Goal: Task Accomplishment & Management: Manage account settings

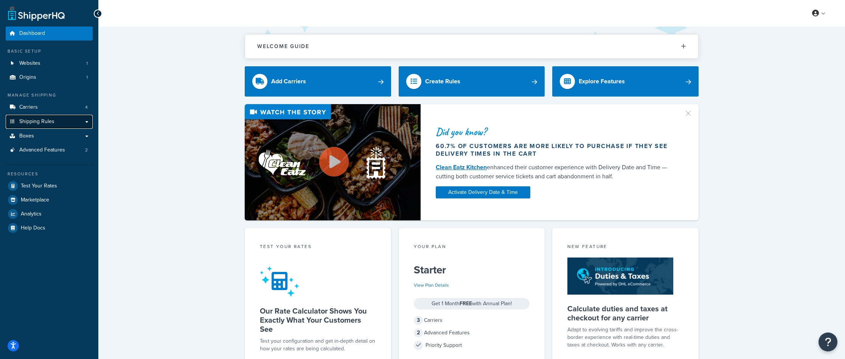
click at [50, 118] on span "Shipping Rules" at bounding box center [36, 121] width 35 height 6
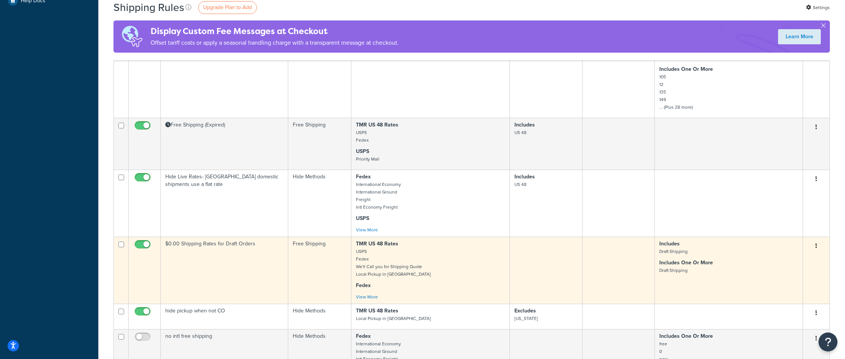
scroll to position [282, 0]
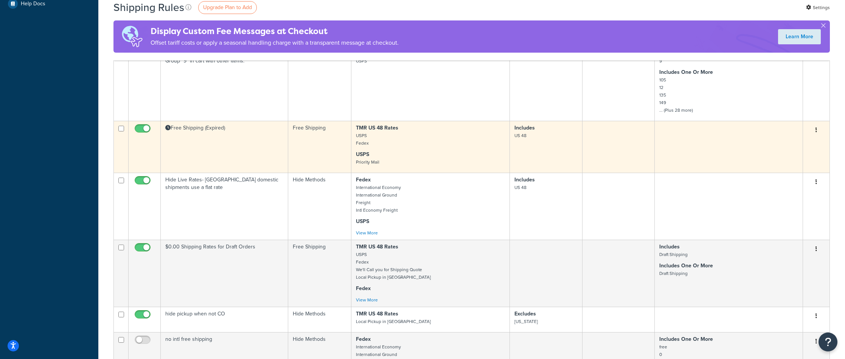
click at [662, 141] on td at bounding box center [729, 147] width 148 height 52
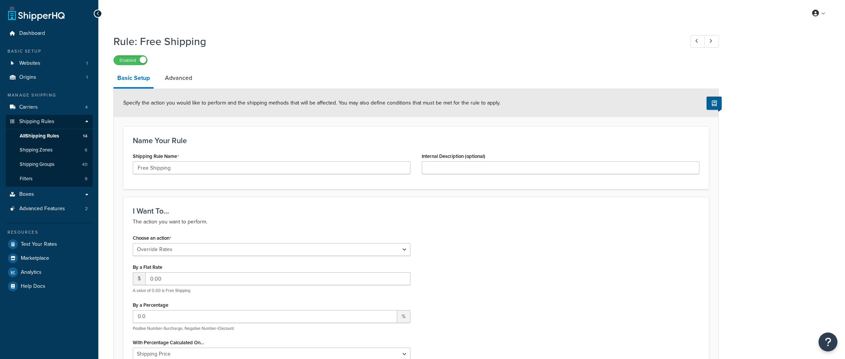
select select "OVERRIDE"
select select "ITEM"
click at [184, 79] on link "Advanced" at bounding box center [178, 78] width 35 height 18
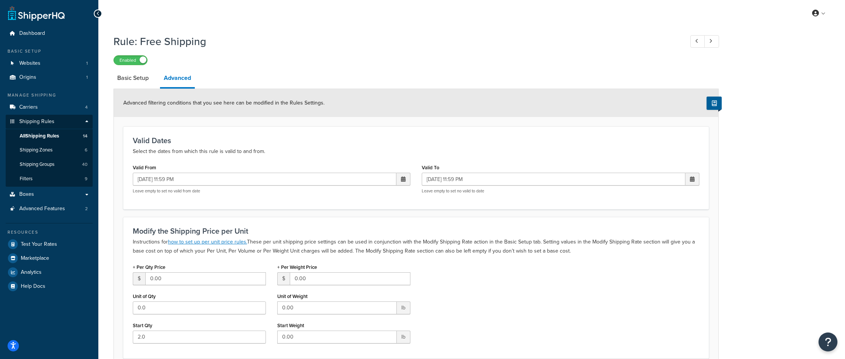
click at [404, 180] on span at bounding box center [403, 178] width 5 height 5
click at [402, 199] on span "›" at bounding box center [402, 193] width 12 height 11
click at [390, 248] on td "26" at bounding box center [389, 250] width 13 height 11
click at [357, 285] on td "11:59 PM" at bounding box center [363, 285] width 91 height 12
click at [349, 231] on span "▼" at bounding box center [347, 229] width 15 height 15
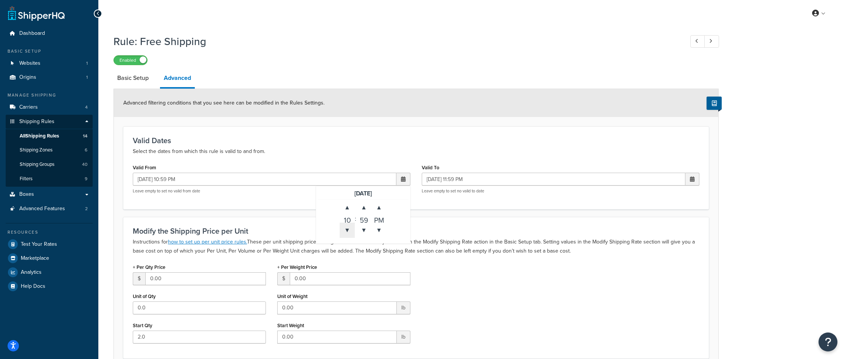
click at [349, 231] on span "▼" at bounding box center [347, 229] width 15 height 15
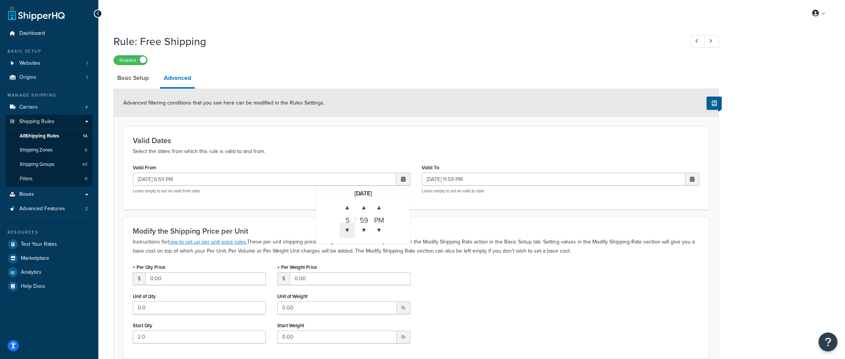
type input "[DATE] 5:59 PM"
click at [453, 215] on form "Advanced filtering conditions that you see here can be modified in the Rules Se…" at bounding box center [416, 280] width 605 height 382
click at [495, 177] on input "[DATE] 11:59 PM" at bounding box center [554, 179] width 264 height 13
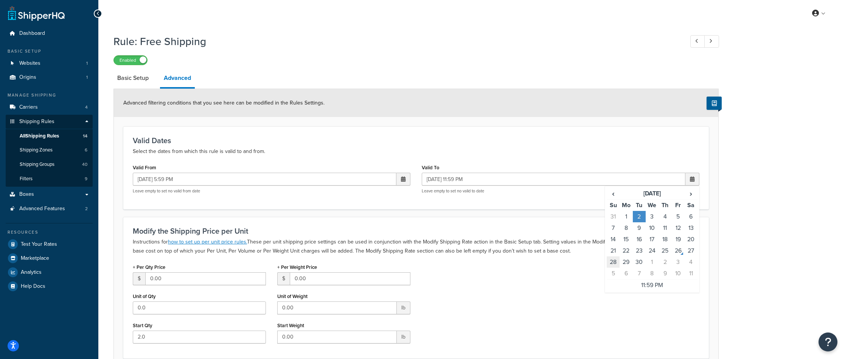
click at [615, 263] on td "28" at bounding box center [613, 261] width 13 height 11
type input "[DATE] 11:59 PM"
click at [546, 210] on form "Advanced filtering conditions that you see here can be modified in the Rules Se…" at bounding box center [416, 280] width 605 height 382
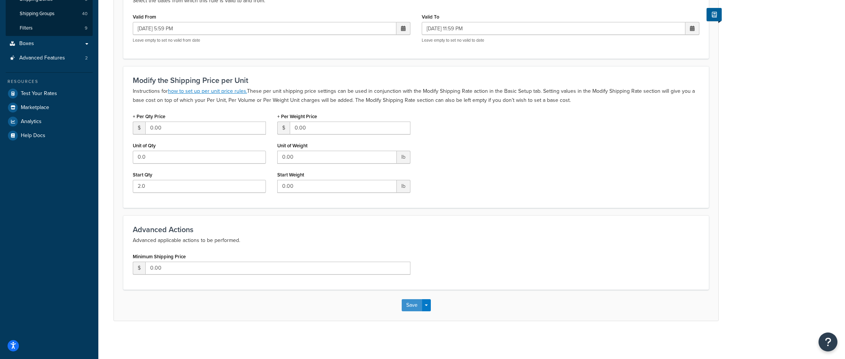
click at [413, 307] on button "Save" at bounding box center [412, 305] width 20 height 12
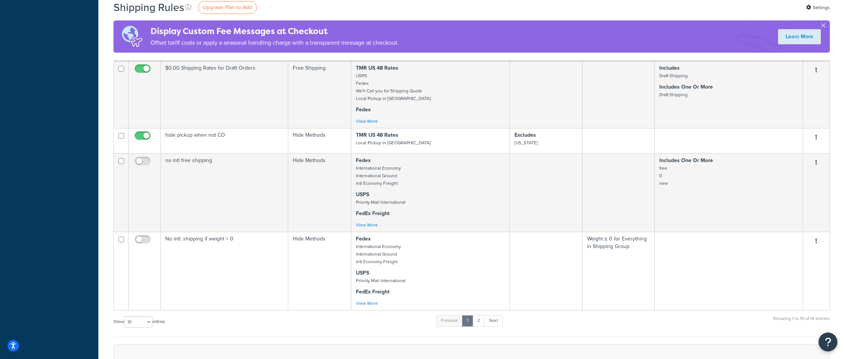
scroll to position [667, 0]
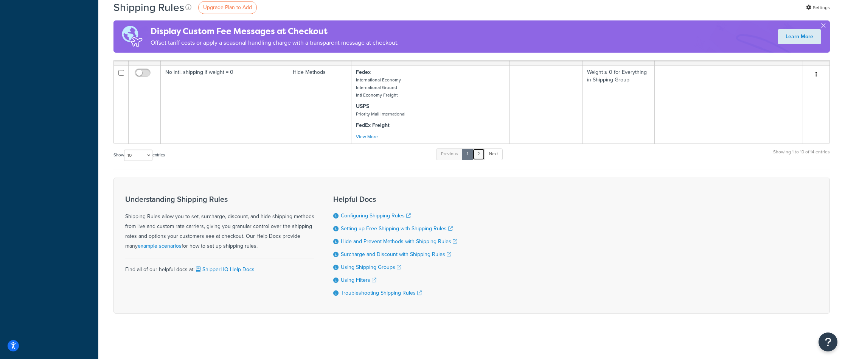
click at [482, 157] on link "2" at bounding box center [479, 153] width 12 height 11
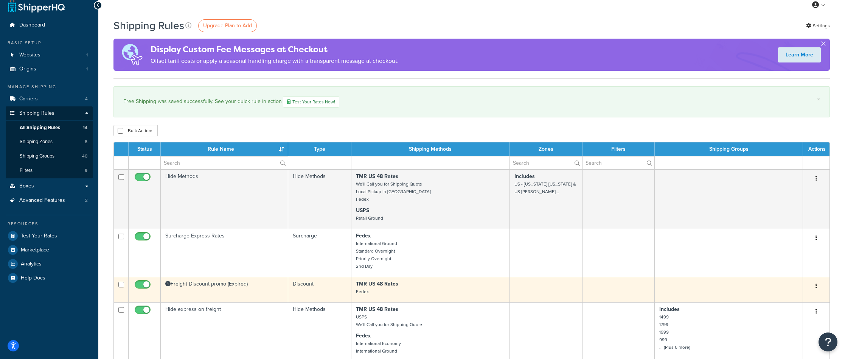
scroll to position [8, 0]
click at [218, 285] on td "Freight Discount promo (Expired)" at bounding box center [225, 289] width 128 height 25
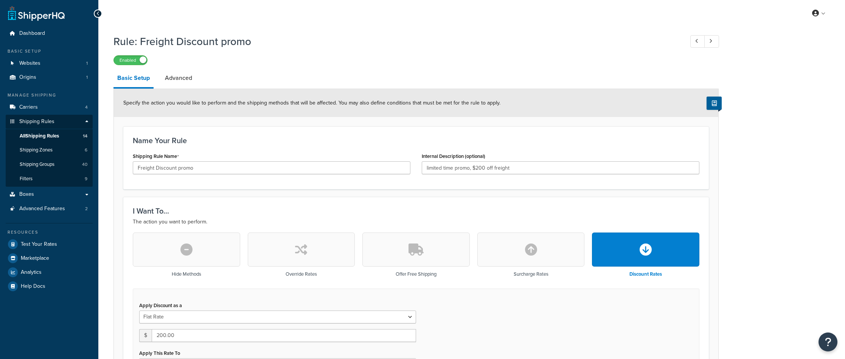
select select "ITEM"
click at [175, 74] on link "Advanced" at bounding box center [178, 78] width 35 height 18
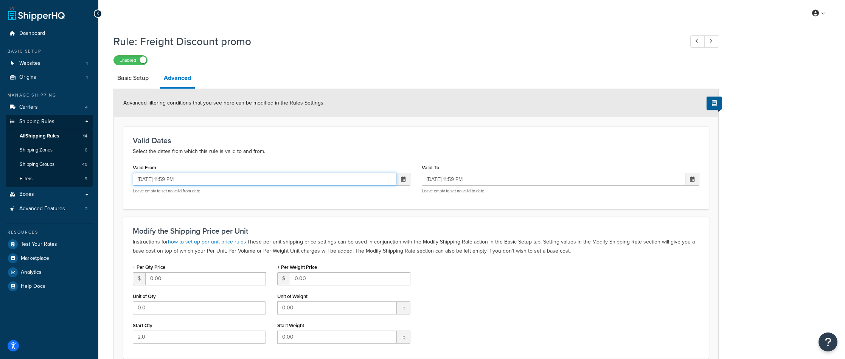
click at [215, 181] on input "[DATE] 11:59 PM" at bounding box center [265, 179] width 264 height 13
click at [167, 180] on input "[DATE] 11:59 PM" at bounding box center [265, 179] width 264 height 13
drag, startPoint x: 415, startPoint y: 146, endPoint x: 422, endPoint y: 149, distance: 7.2
click at [415, 146] on div "Valid Dates Select the dates from which this rule is valid to and from." at bounding box center [416, 146] width 567 height 20
click at [464, 179] on input "[DATE] 11:59 PM" at bounding box center [554, 179] width 264 height 13
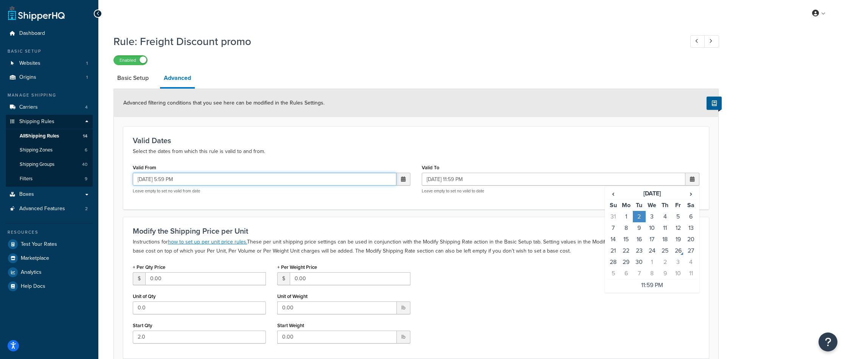
click at [143, 179] on input "08/29/2025 5:59 PM" at bounding box center [265, 179] width 264 height 13
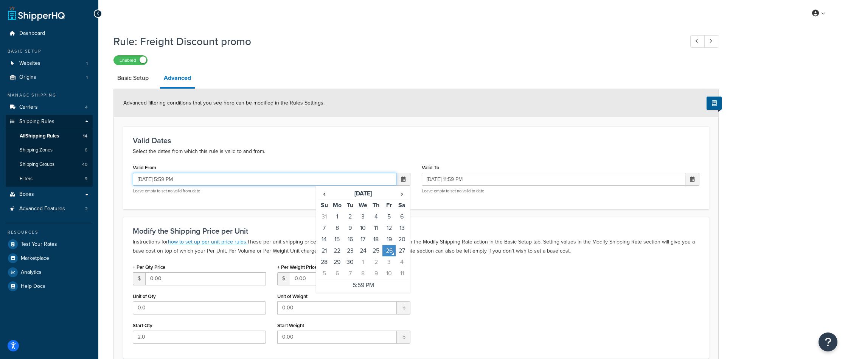
type input "[DATE] 5:59 PM"
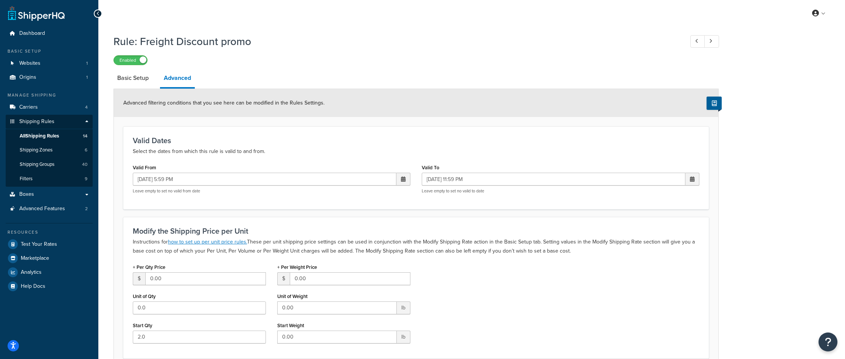
click at [353, 147] on div "Valid Dates Select the dates from which this rule is valid to and from." at bounding box center [416, 146] width 567 height 20
click at [473, 182] on input "[DATE] 11:59 PM" at bounding box center [554, 179] width 264 height 13
click at [614, 260] on td "28" at bounding box center [613, 261] width 13 height 11
type input "[DATE] 11:59 PM"
click at [494, 143] on h3 "Valid Dates" at bounding box center [416, 140] width 567 height 8
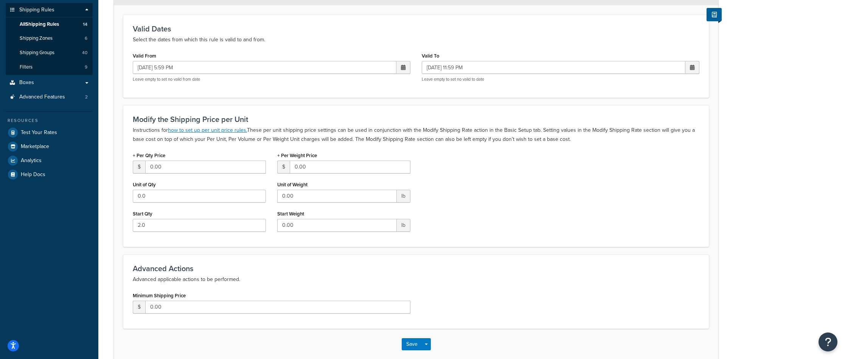
scroll to position [151, 0]
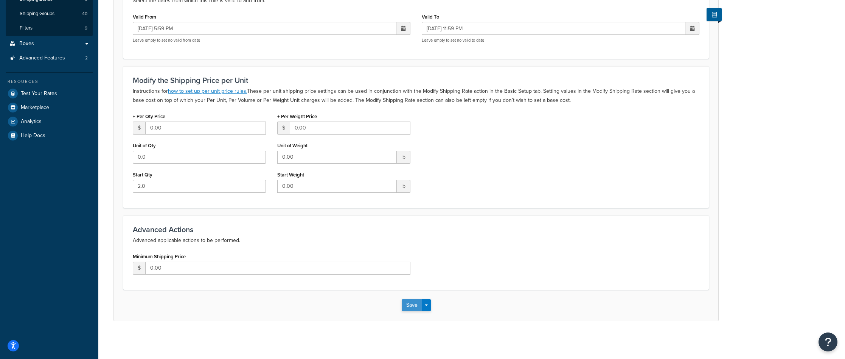
click at [414, 308] on button "Save" at bounding box center [412, 305] width 20 height 12
